Goal: Transaction & Acquisition: Purchase product/service

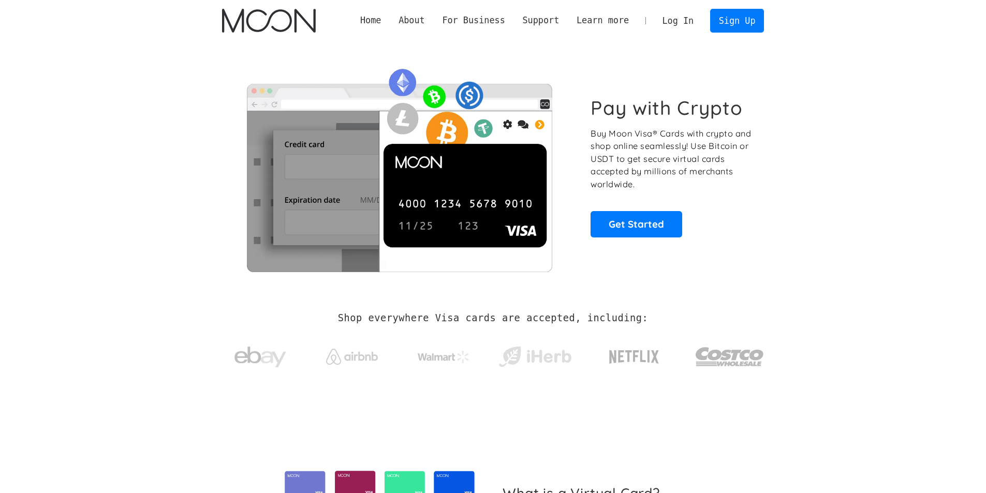
click at [684, 24] on link "Log In" at bounding box center [678, 20] width 49 height 23
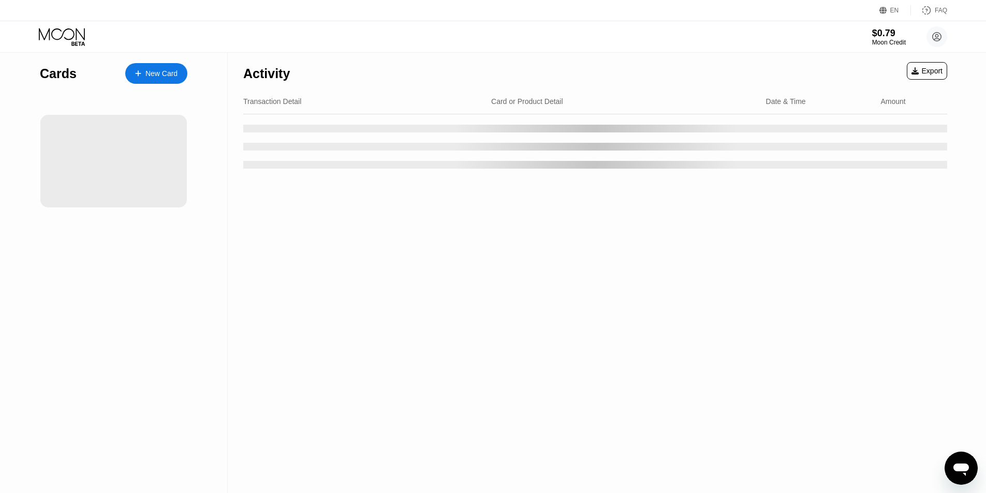
click at [410, 99] on div "Transaction Detail" at bounding box center [363, 101] width 240 height 8
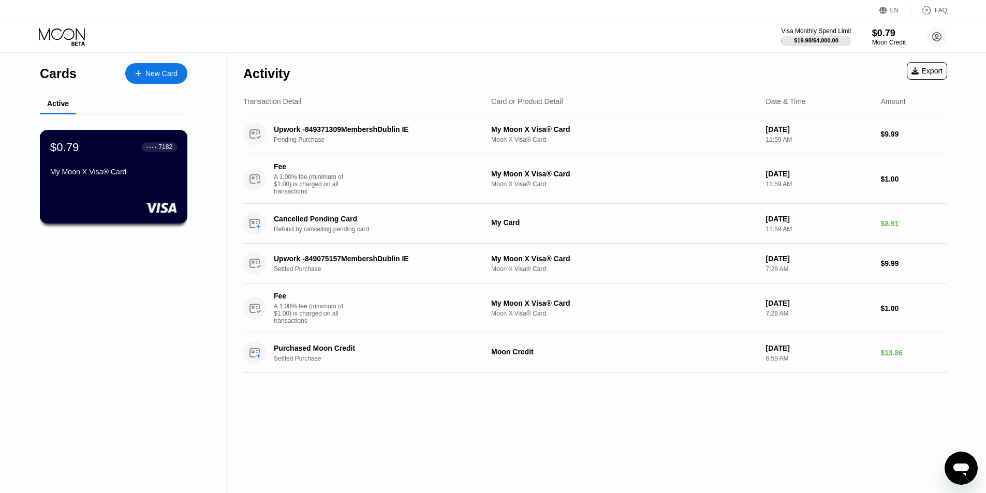
click at [141, 162] on div "$0.79 ● ● ● ● 7182 My Moon X Visa® Card" at bounding box center [113, 160] width 127 height 40
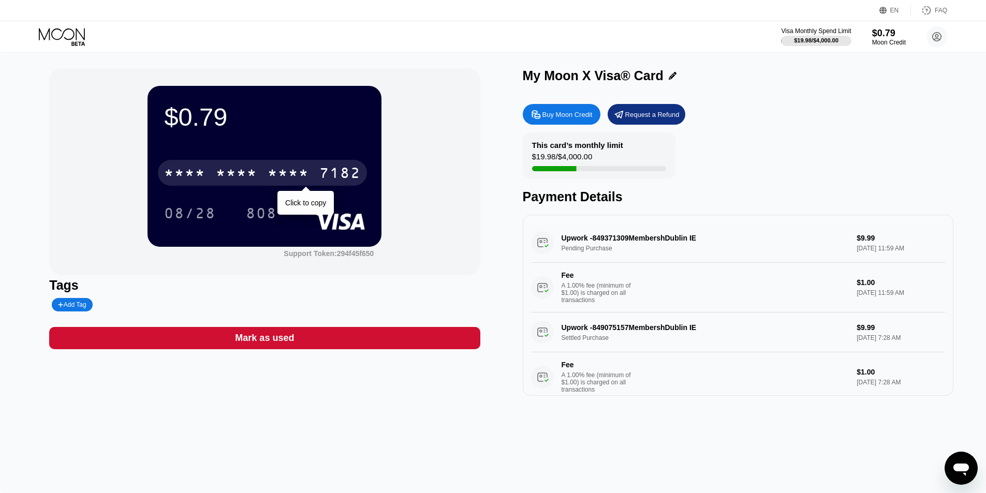
click at [282, 179] on div "* * * *" at bounding box center [288, 174] width 41 height 17
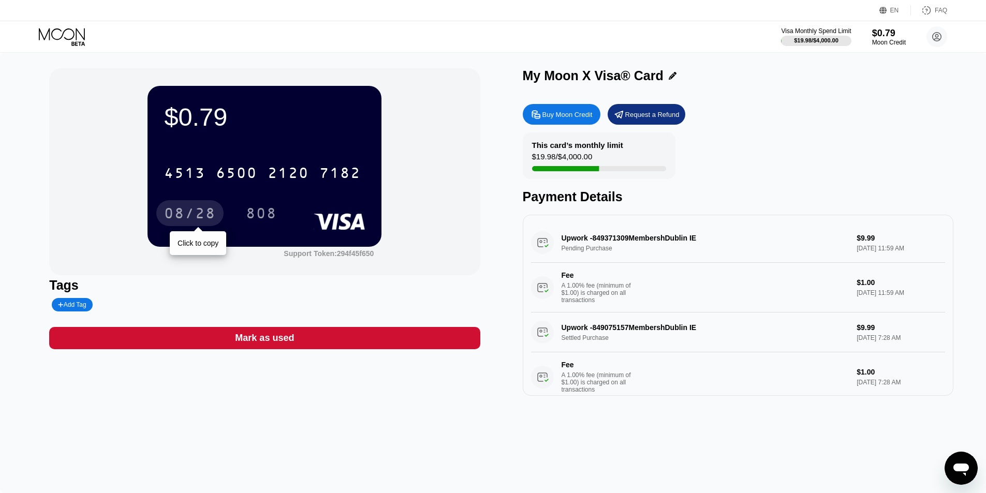
click at [198, 216] on div "08/28" at bounding box center [190, 214] width 52 height 17
click at [274, 218] on div "808" at bounding box center [261, 214] width 31 height 17
click at [565, 114] on div "Buy Moon Credit" at bounding box center [567, 114] width 50 height 9
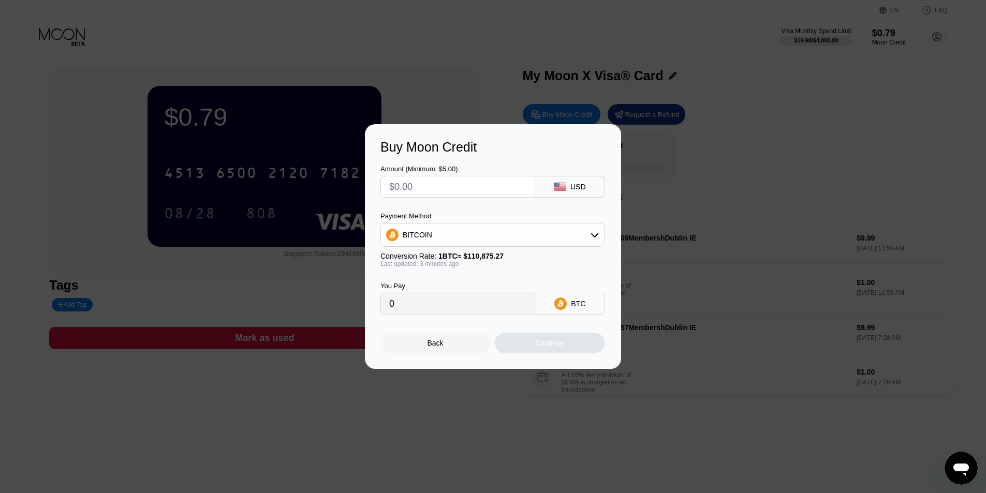
click at [450, 196] on input "text" at bounding box center [457, 186] width 137 height 21
click at [309, 455] on div at bounding box center [497, 246] width 994 height 493
click at [318, 394] on div at bounding box center [497, 246] width 994 height 493
click at [251, 341] on div "Buy Moon Credit Amount (Minimum: $5.00) USD Payment Method BITCOIN Conversion R…" at bounding box center [493, 246] width 986 height 245
click at [235, 359] on div "Buy Moon Credit Amount (Minimum: $5.00) USD Payment Method BITCOIN Conversion R…" at bounding box center [493, 246] width 986 height 245
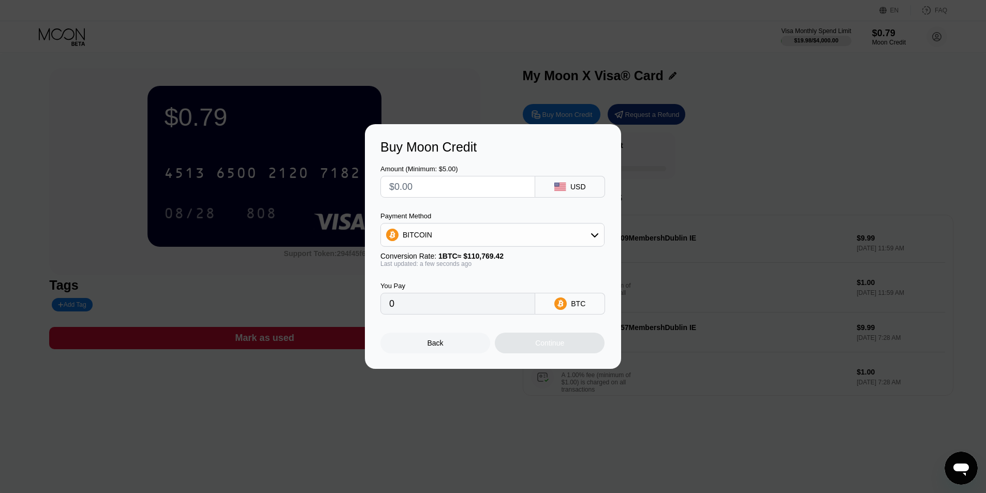
click at [463, 242] on div "BITCOIN" at bounding box center [492, 235] width 223 height 21
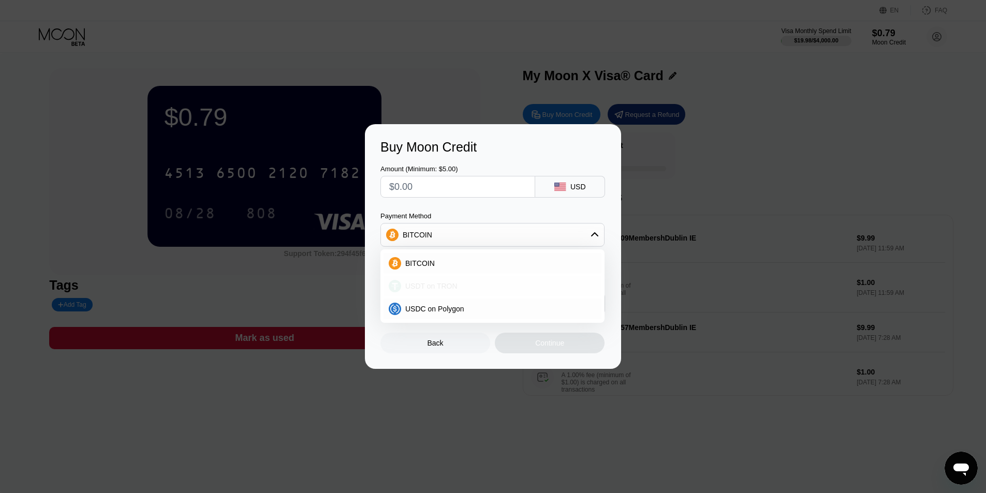
click at [446, 281] on div "USDT on TRON" at bounding box center [492, 286] width 218 height 21
type input "0.00"
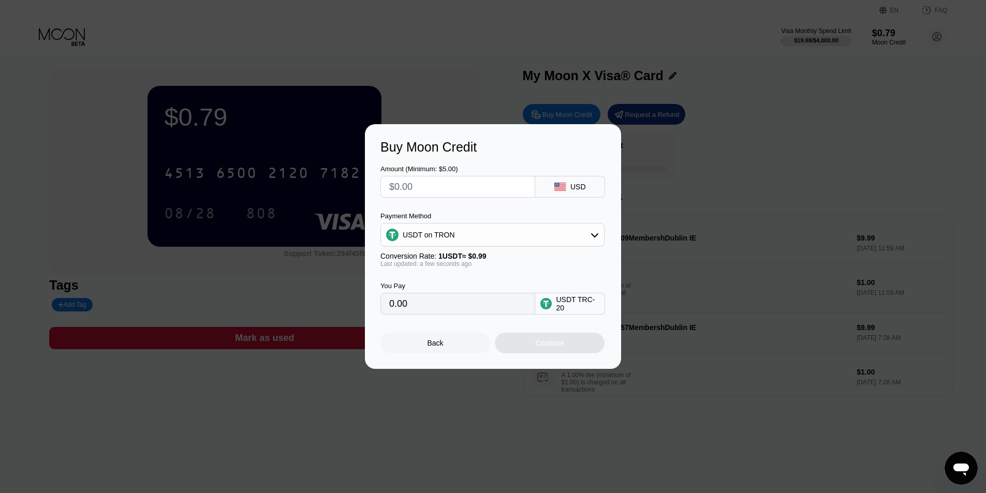
click at [447, 185] on input "text" at bounding box center [457, 186] width 137 height 21
type input "$5"
type input "5.05"
type input "$55"
type input "55.56"
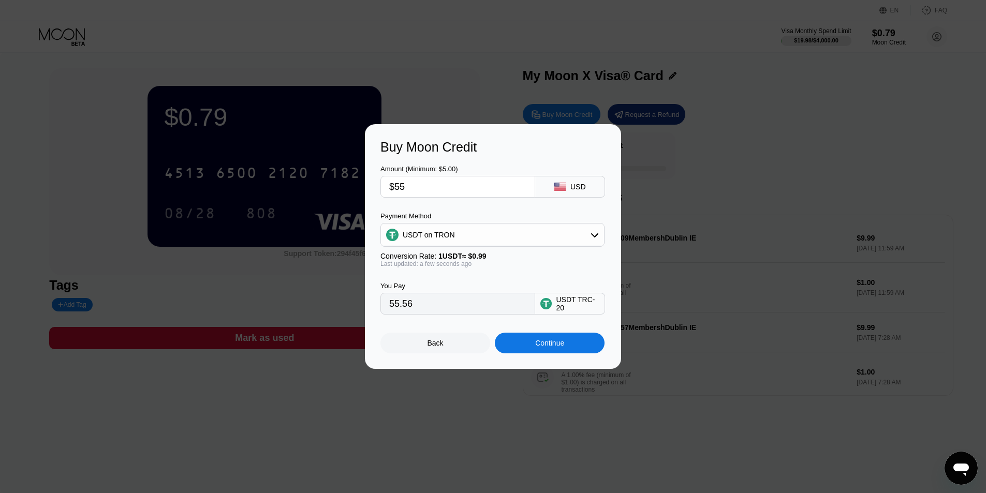
type input "$5"
type input "5.05"
type input "$54"
type input "54.55"
type input "$54"
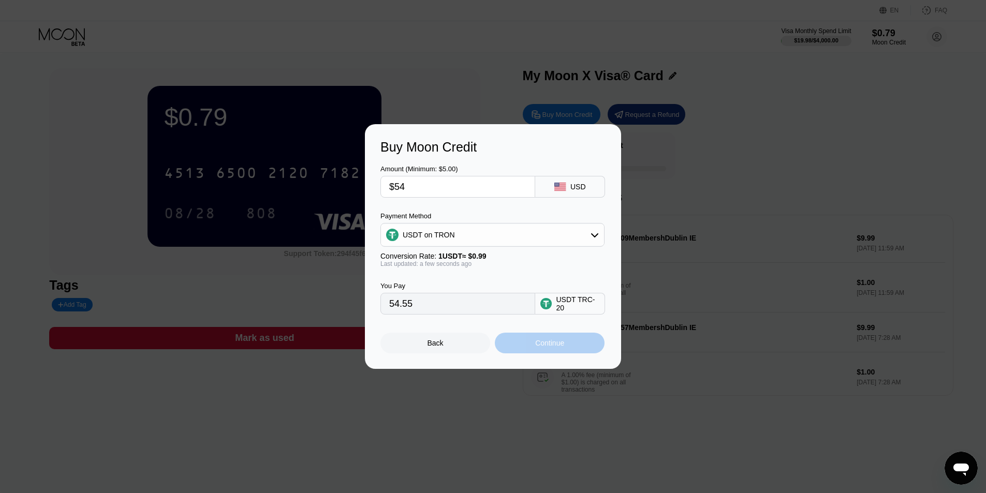
click at [542, 343] on div "Continue" at bounding box center [549, 343] width 29 height 8
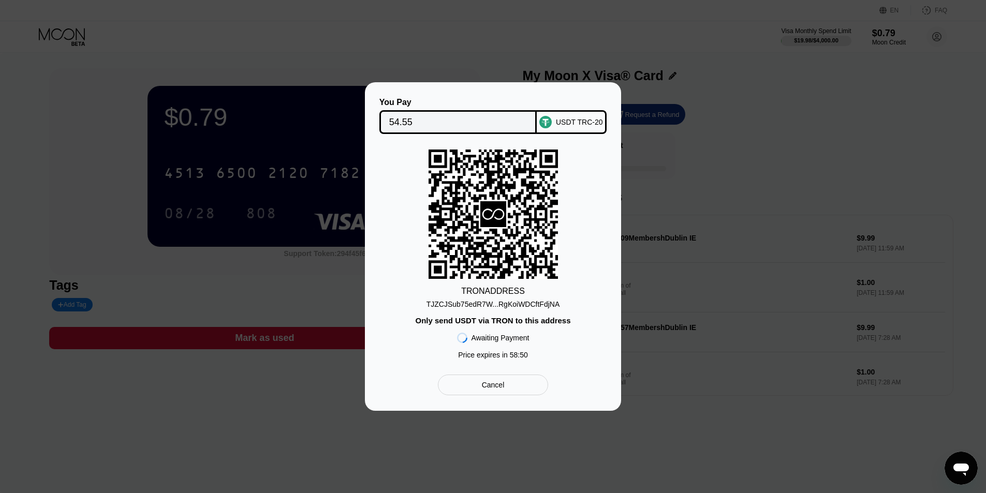
click at [519, 302] on div "TJZCJSub75edR7W...RgKoiWDCftFdjNA" at bounding box center [493, 304] width 134 height 8
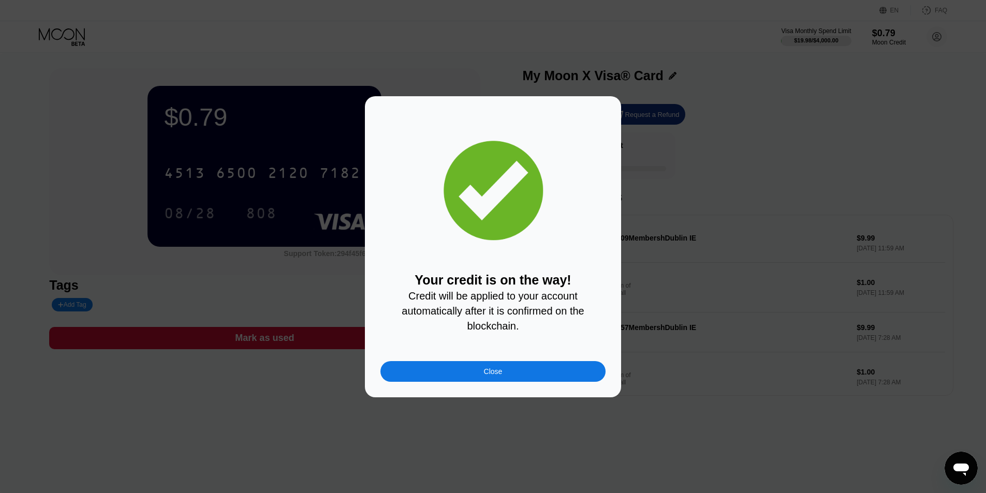
click at [490, 376] on div "Close" at bounding box center [493, 371] width 19 height 8
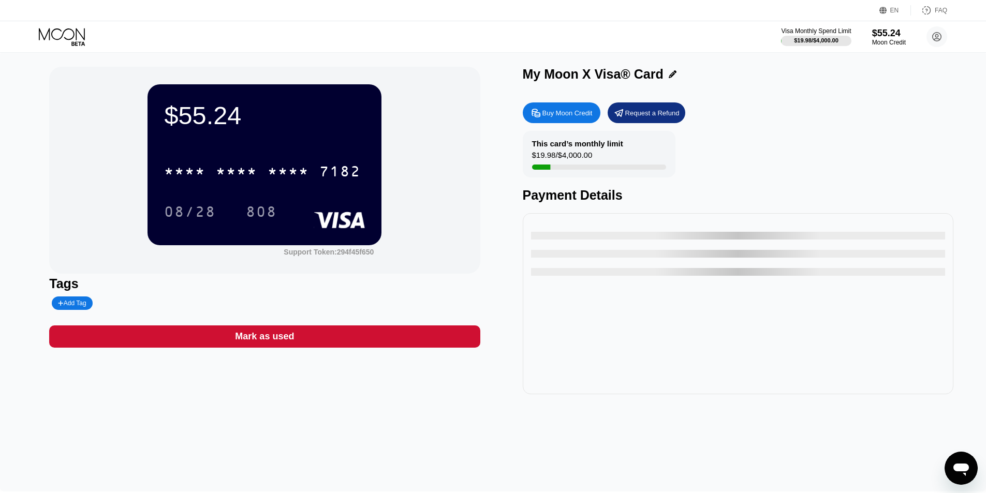
scroll to position [1, 0]
